Goal: Task Accomplishment & Management: Manage account settings

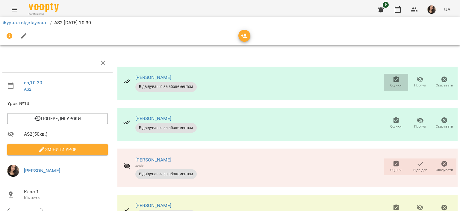
click at [396, 82] on span "Оцінки" at bounding box center [396, 82] width 17 height 12
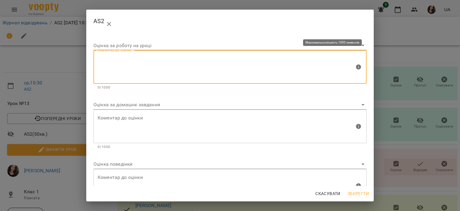
click at [127, 58] on textarea at bounding box center [226, 67] width 257 height 22
type textarea "********"
click at [355, 194] on span "Зберегти" at bounding box center [358, 193] width 21 height 7
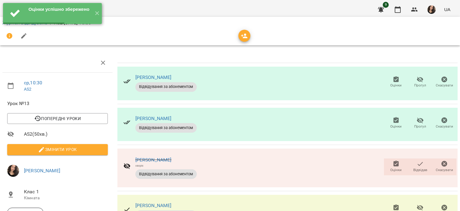
click at [394, 121] on icon "button" at bounding box center [396, 120] width 5 height 6
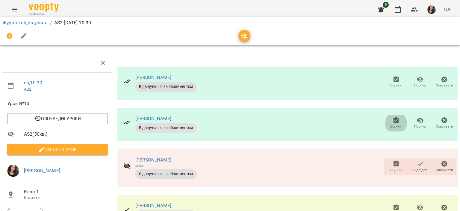
scroll to position [49, 0]
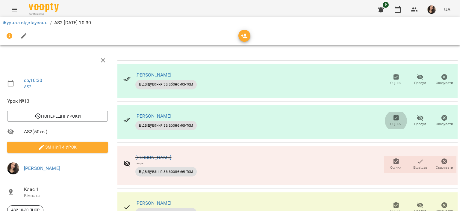
click at [393, 208] on span "Оцінки" at bounding box center [396, 210] width 11 height 5
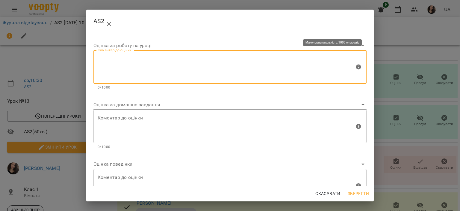
click at [145, 65] on textarea at bounding box center [226, 67] width 257 height 22
paste textarea "********"
type textarea "********"
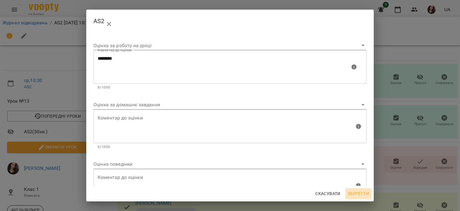
click at [354, 190] on span "Зберегти" at bounding box center [358, 193] width 21 height 7
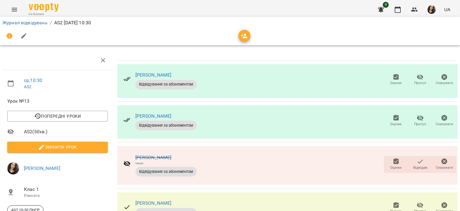
scroll to position [0, 0]
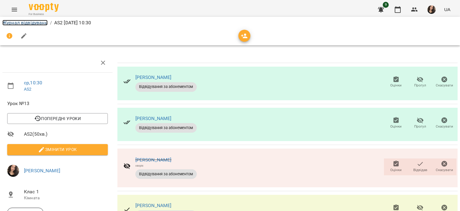
click at [26, 20] on link "Журнал відвідувань" at bounding box center [24, 23] width 45 height 6
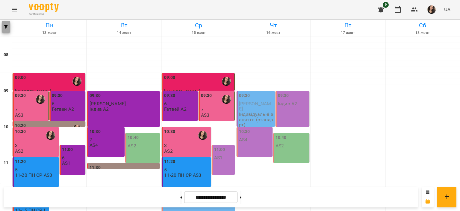
click at [9, 25] on span "button" at bounding box center [6, 27] width 8 height 4
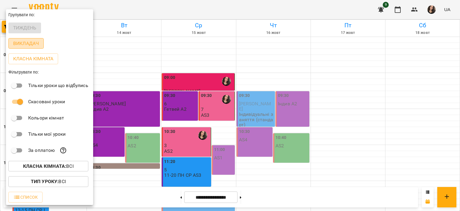
click at [31, 44] on p "Викладач" at bounding box center [26, 43] width 26 height 7
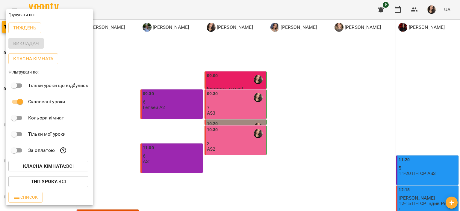
click at [303, 184] on div at bounding box center [230, 105] width 460 height 211
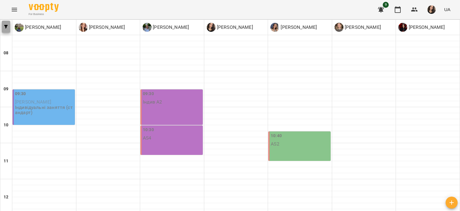
click at [7, 31] on button "button" at bounding box center [6, 27] width 8 height 12
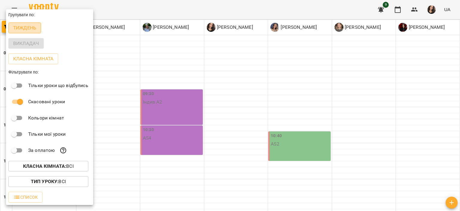
click at [22, 26] on p "Тиждень" at bounding box center [24, 27] width 23 height 7
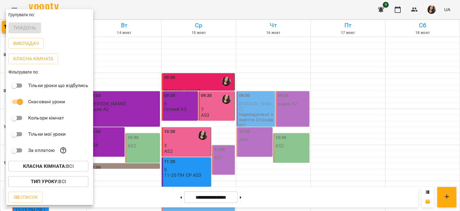
click at [277, 13] on div at bounding box center [230, 105] width 460 height 211
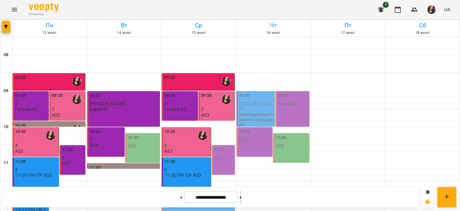
click at [242, 196] on button at bounding box center [240, 196] width 1 height 13
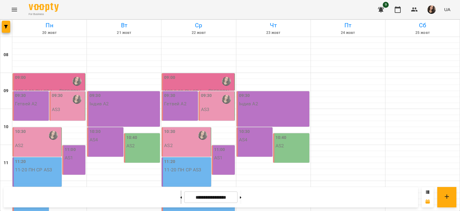
click at [181, 197] on icon at bounding box center [181, 197] width 1 height 2
type input "**********"
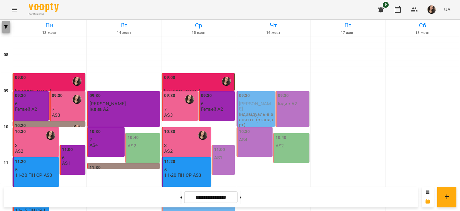
click at [7, 24] on button "button" at bounding box center [6, 27] width 8 height 12
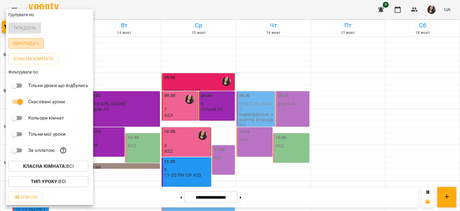
click at [29, 45] on p "Викладач" at bounding box center [26, 43] width 26 height 7
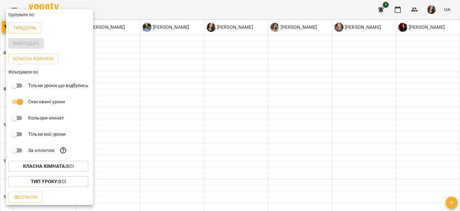
click at [202, 4] on div at bounding box center [230, 105] width 460 height 211
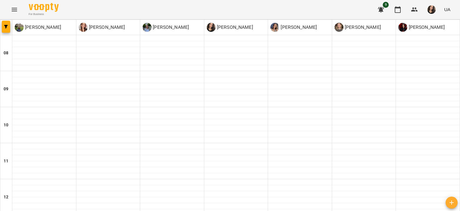
click at [460, 12] on div "For Business 9 UA" at bounding box center [230, 9] width 460 height 19
type input "**********"
click at [12, 6] on icon "Menu" at bounding box center [14, 9] width 7 height 7
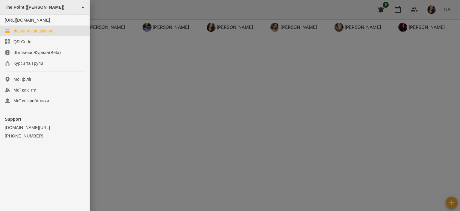
click at [30, 10] on div "The Point ([PERSON_NAME]) ►" at bounding box center [45, 7] width 90 height 15
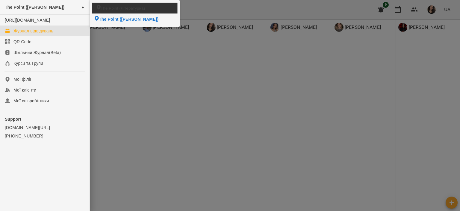
click at [107, 12] on li "The Point (Літературна)" at bounding box center [134, 8] width 85 height 10
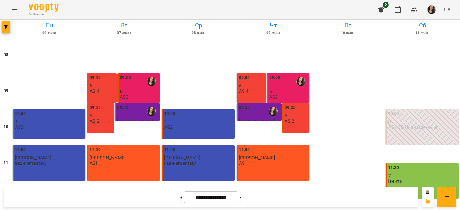
scroll to position [273, 0]
click at [242, 197] on button at bounding box center [240, 196] width 1 height 13
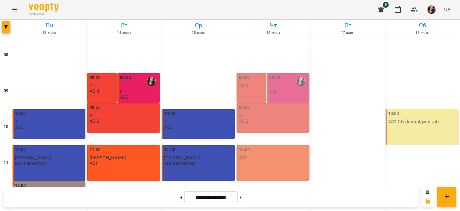
scroll to position [284, 0]
click at [242, 194] on button at bounding box center [240, 196] width 1 height 13
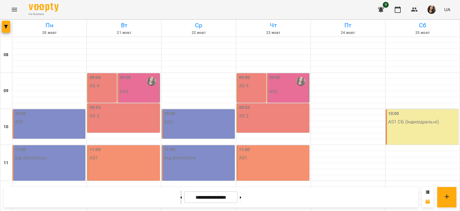
click at [180, 198] on icon at bounding box center [180, 197] width 1 height 2
type input "**********"
